Goal: Check status: Check status

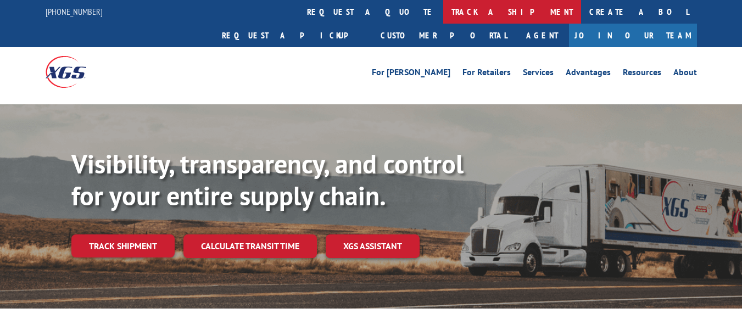
click at [443, 10] on link "track a shipment" at bounding box center [512, 12] width 138 height 24
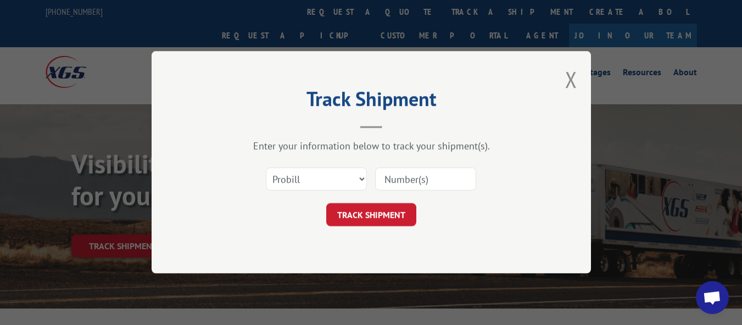
click at [405, 177] on input at bounding box center [425, 179] width 101 height 23
click at [414, 179] on input at bounding box center [425, 179] width 101 height 23
type input "17271643"
click button "TRACK SHIPMENT" at bounding box center [371, 215] width 90 height 23
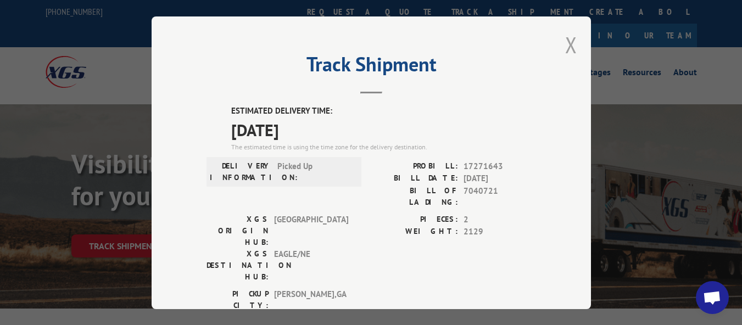
click at [566, 40] on button "Close modal" at bounding box center [571, 44] width 12 height 29
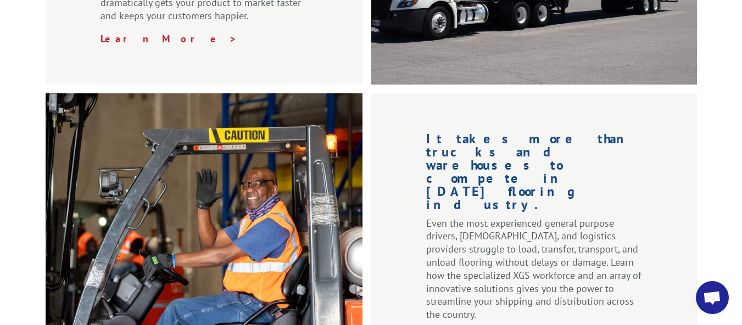
scroll to position [1844, 0]
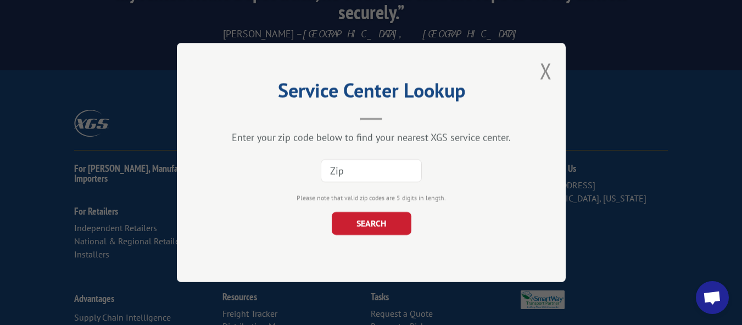
click at [390, 170] on input at bounding box center [371, 170] width 101 height 23
type input "69101"
click button "SEARCH" at bounding box center [371, 223] width 80 height 23
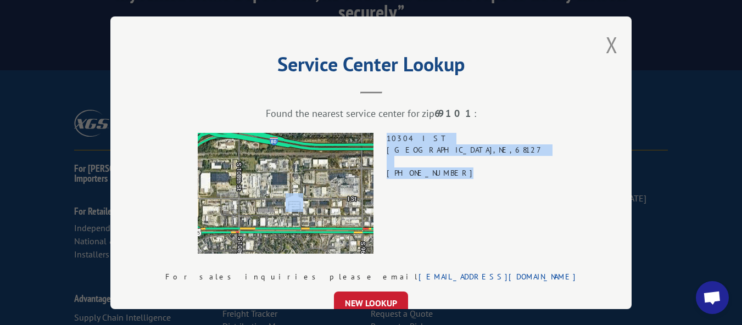
drag, startPoint x: 488, startPoint y: 168, endPoint x: 419, endPoint y: 171, distance: 69.2
click at [419, 171] on div "10304 I ST OMAHA , NE , 68127 (844) 947-7447" at bounding box center [370, 193] width 411 height 121
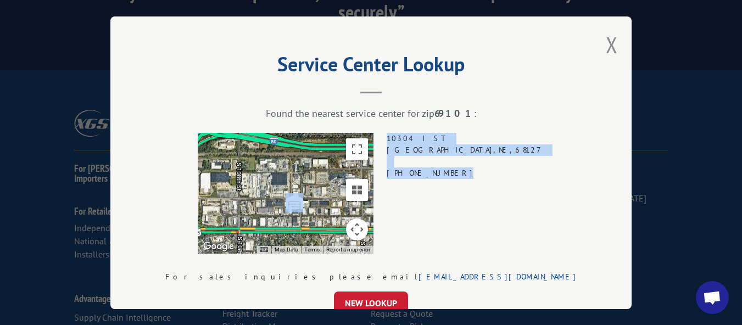
click at [465, 183] on div "10304 I ST OMAHA , NE , 68127 (844) 947-7447" at bounding box center [466, 193] width 158 height 121
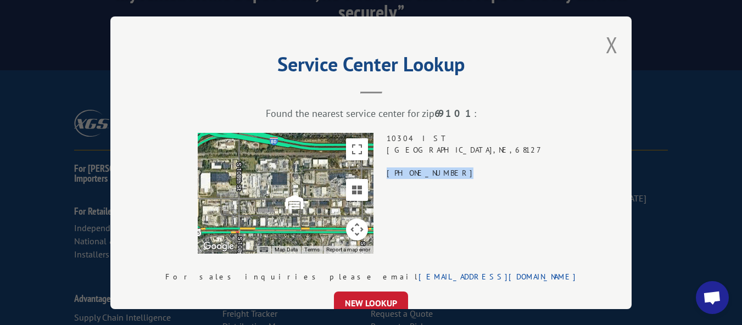
drag, startPoint x: 483, startPoint y: 174, endPoint x: 428, endPoint y: 172, distance: 54.4
click at [428, 172] on div "← Move left → Move right ↑ Move up ↓ Move down + Zoom in - Zoom out Home Jump l…" at bounding box center [370, 193] width 411 height 121
copy div "(844) 947-7447"
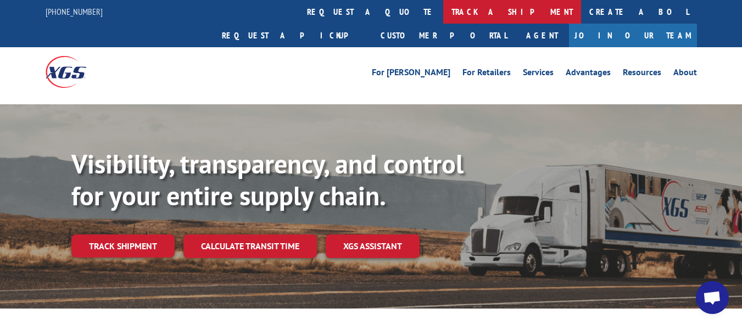
click at [443, 10] on link "track a shipment" at bounding box center [512, 12] width 138 height 24
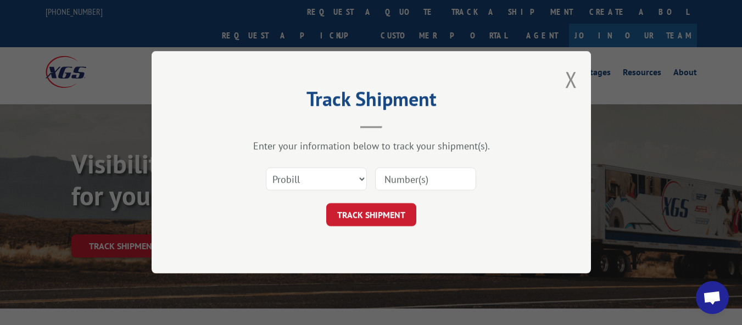
click at [423, 177] on input at bounding box center [425, 179] width 101 height 23
click at [416, 176] on input at bounding box center [425, 179] width 101 height 23
type input "17271643"
click button "TRACK SHIPMENT" at bounding box center [371, 215] width 90 height 23
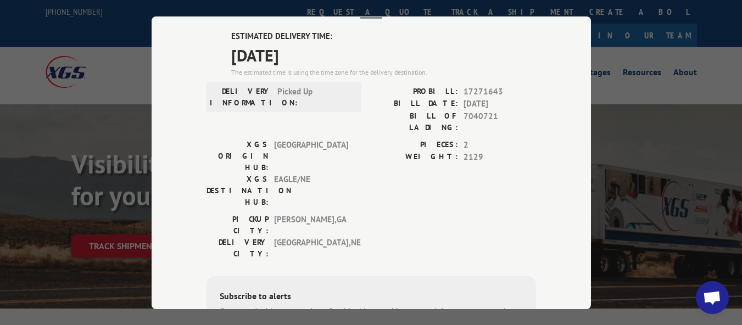
scroll to position [55, 0]
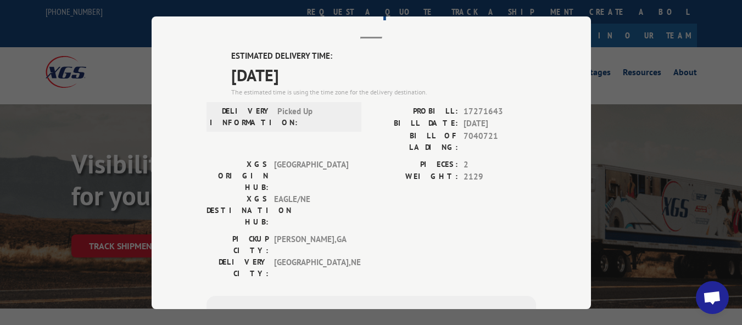
click at [407, 175] on div "PIECES: 2 WEIGHT: 2129" at bounding box center [453, 195] width 165 height 75
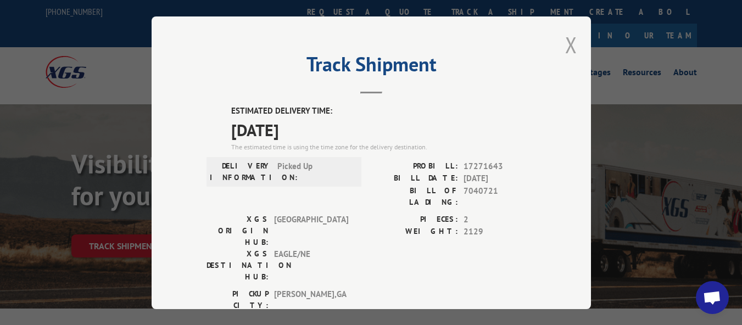
click at [565, 45] on button "Close modal" at bounding box center [571, 44] width 12 height 29
